Goal: Book appointment/travel/reservation

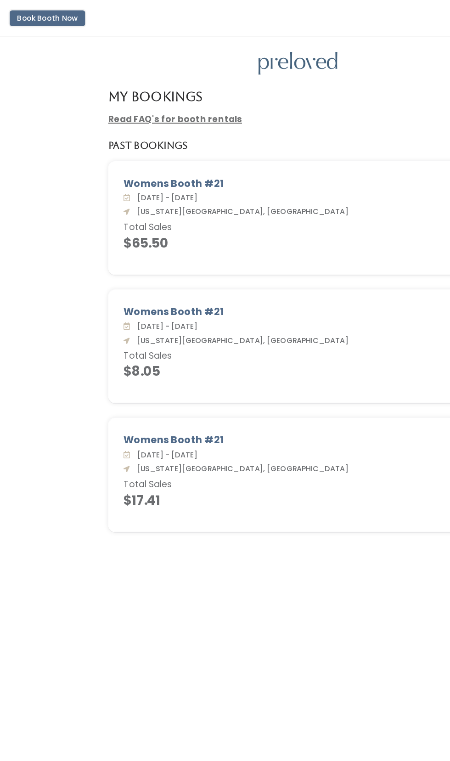
click at [30, 13] on button "Book Booth Now" at bounding box center [35, 14] width 57 height 12
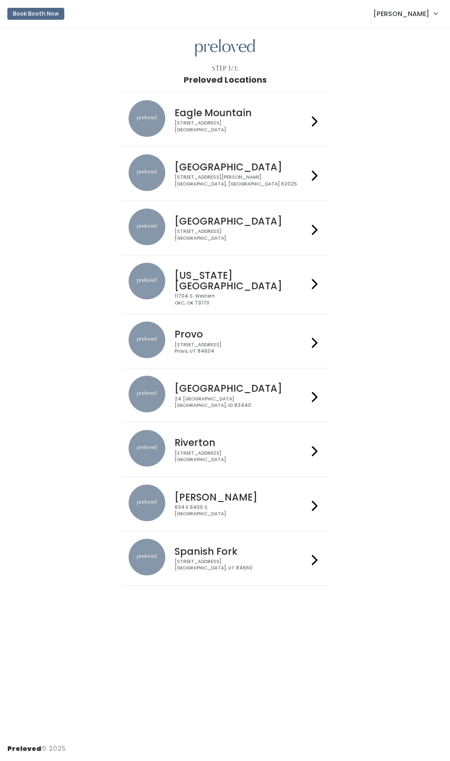
click at [223, 278] on h4 "[US_STATE][GEOGRAPHIC_DATA]" at bounding box center [242, 280] width 134 height 21
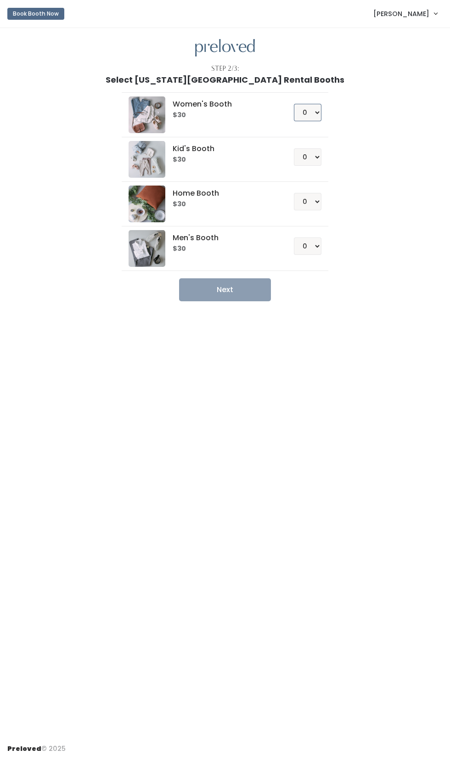
click at [306, 108] on select "0 1 2 3 4" at bounding box center [308, 112] width 28 height 17
select select "1"
click at [305, 201] on select "0 1 2 3 4" at bounding box center [308, 201] width 28 height 17
select select "1"
click at [225, 291] on button "Next" at bounding box center [225, 289] width 92 height 23
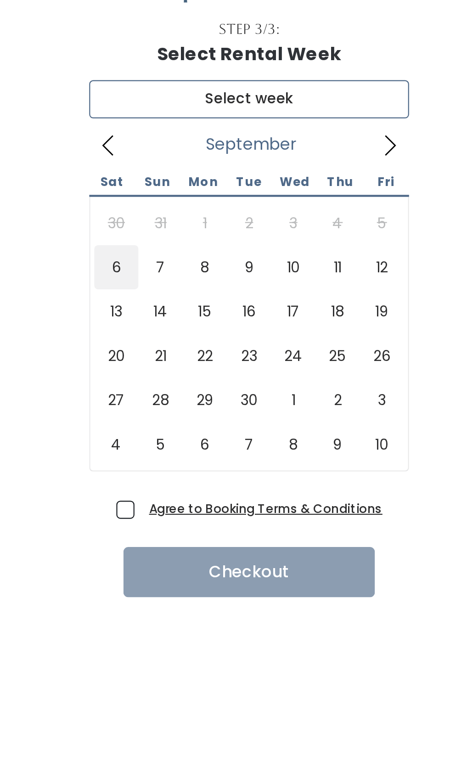
type input "September 6 to September 12"
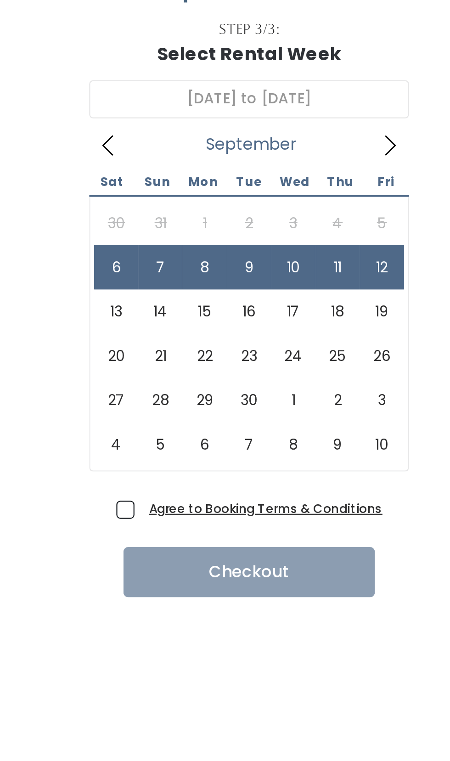
click at [176, 287] on span "Agree to Booking Terms & Conditions" at bounding box center [231, 287] width 110 height 9
click at [176, 287] on input "Agree to Booking Terms & Conditions" at bounding box center [179, 286] width 6 height 6
checkbox input "true"
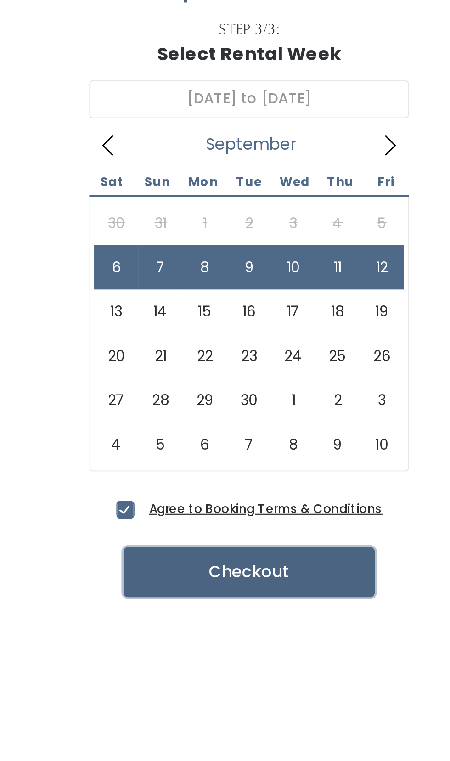
click at [235, 319] on button "Checkout" at bounding box center [225, 316] width 115 height 23
